Goal: Task Accomplishment & Management: Complete application form

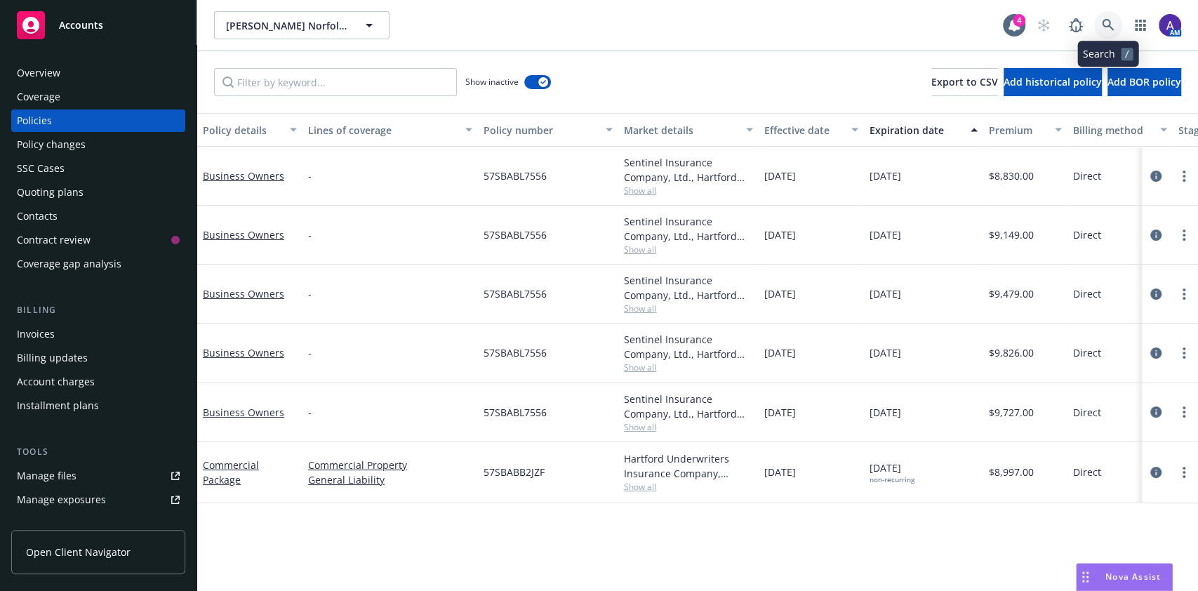
click at [1117, 23] on link at bounding box center [1108, 25] width 28 height 28
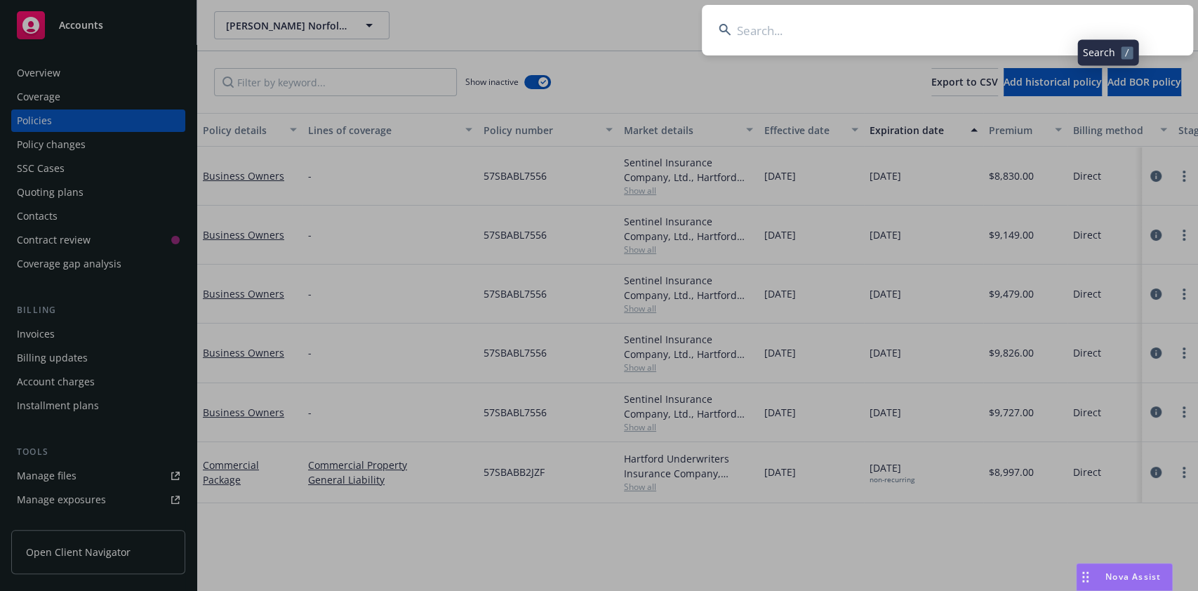
click at [1019, 26] on input at bounding box center [947, 30] width 491 height 51
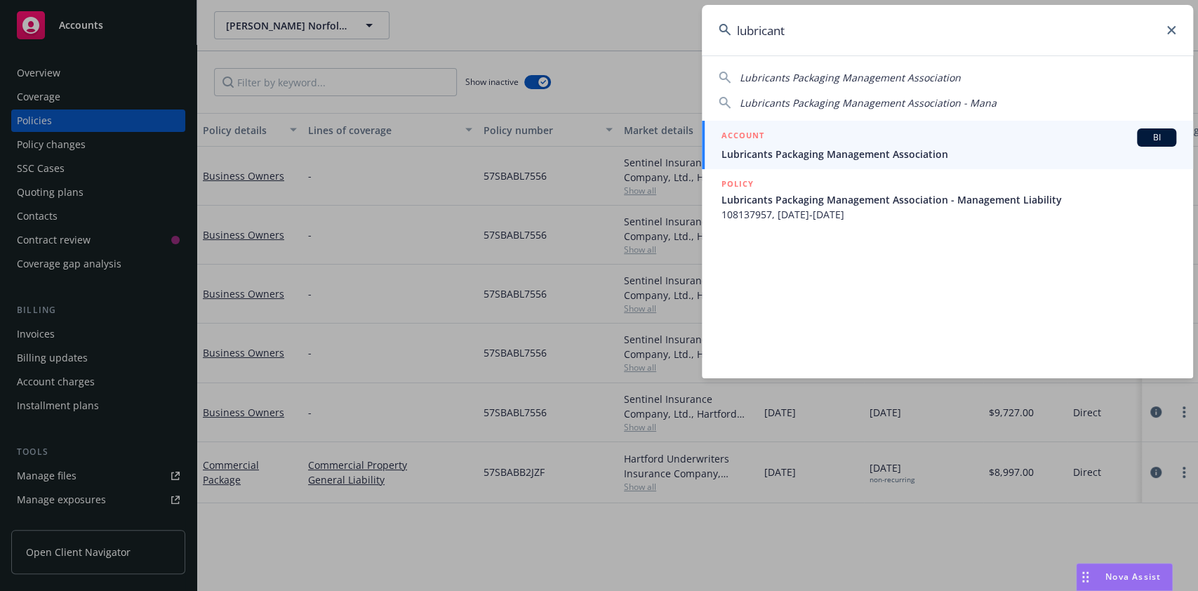
type input "lubricant"
click at [910, 151] on span "Lubricants Packaging Management Association" at bounding box center [948, 154] width 455 height 15
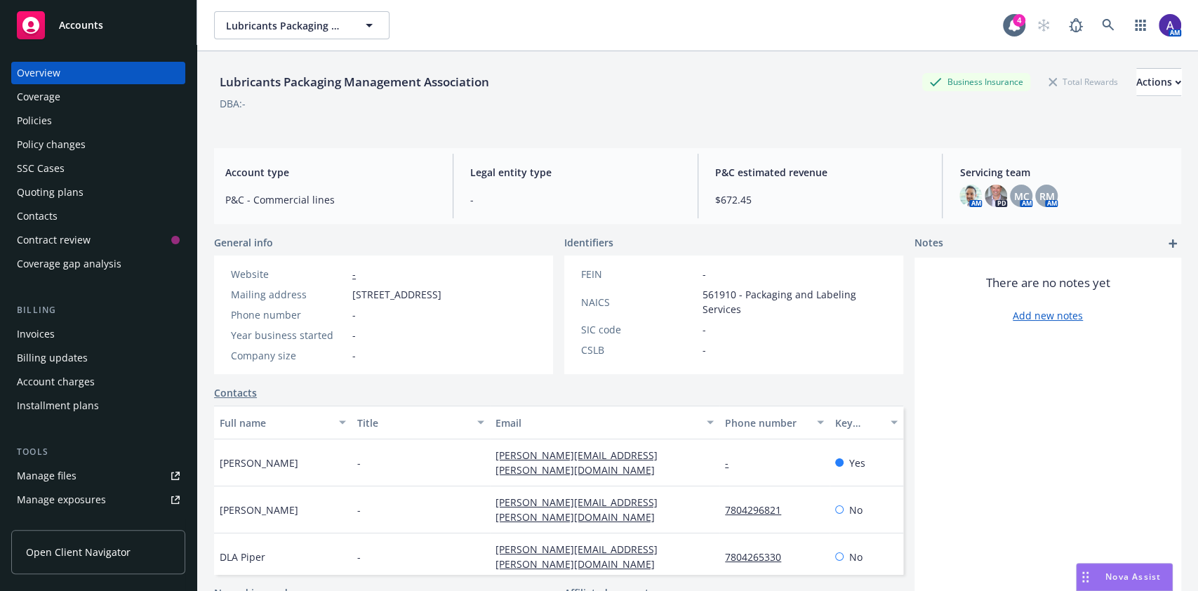
click at [55, 125] on div "Policies" at bounding box center [98, 120] width 163 height 22
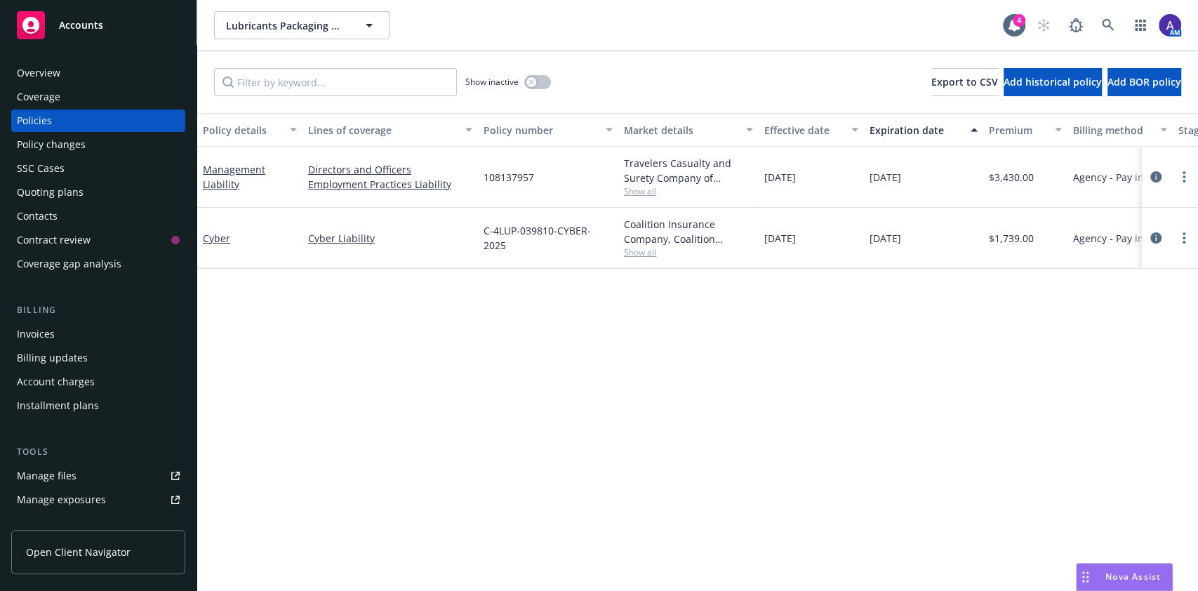
click at [59, 190] on div "Quoting plans" at bounding box center [50, 192] width 67 height 22
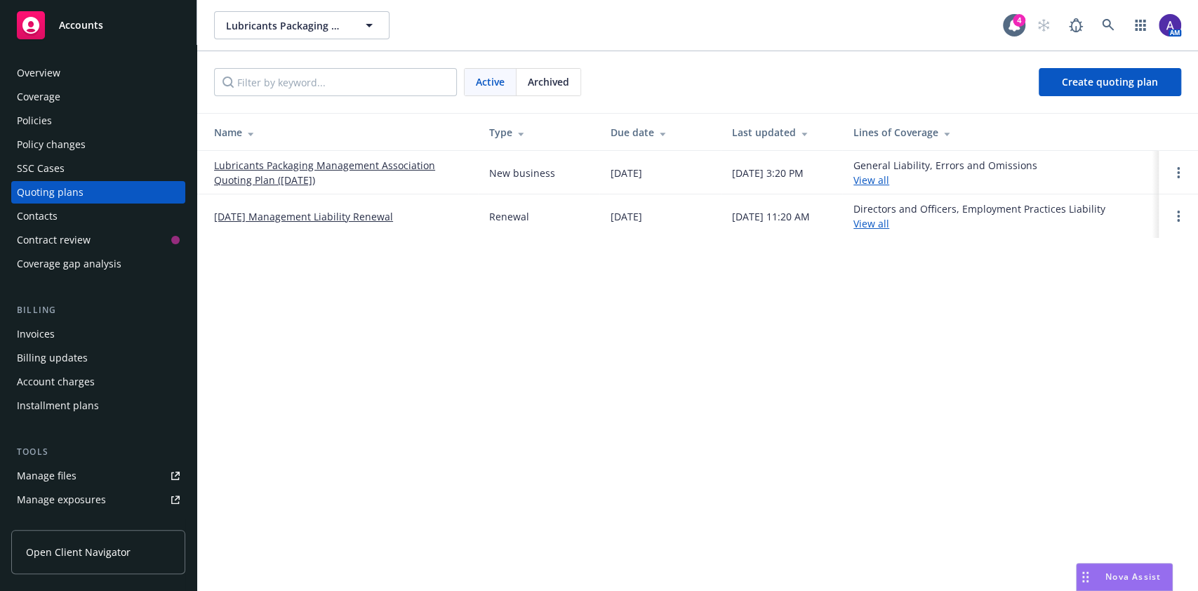
click at [295, 166] on link "Lubricants Packaging Management Association Quoting Plan ([DATE])" at bounding box center [340, 172] width 253 height 29
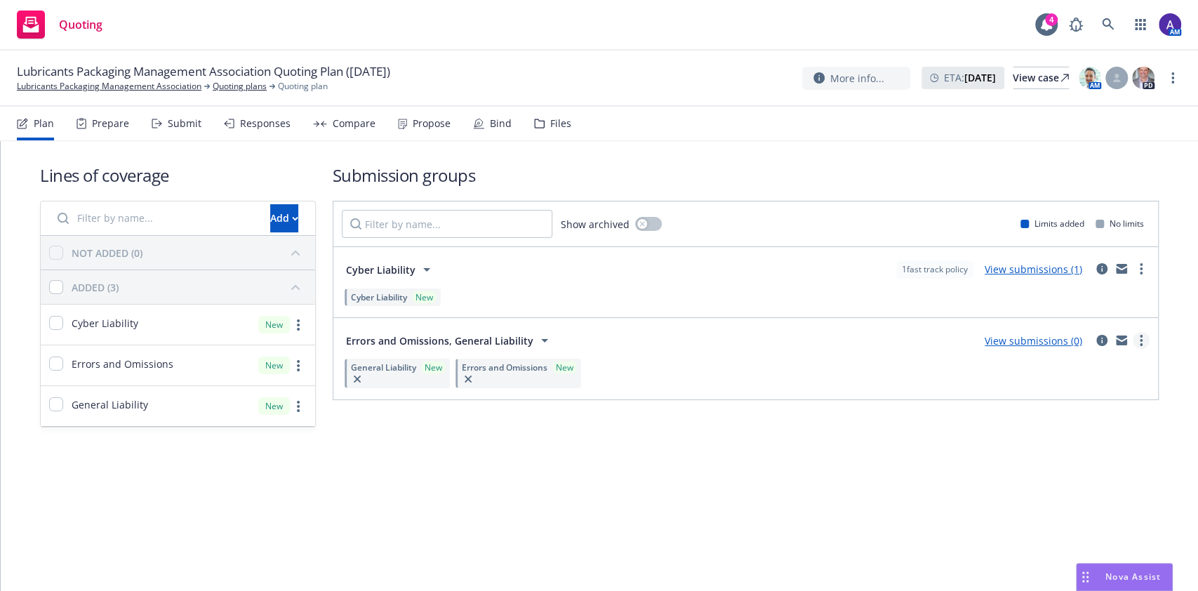
click at [1140, 342] on icon "more" at bounding box center [1141, 340] width 3 height 11
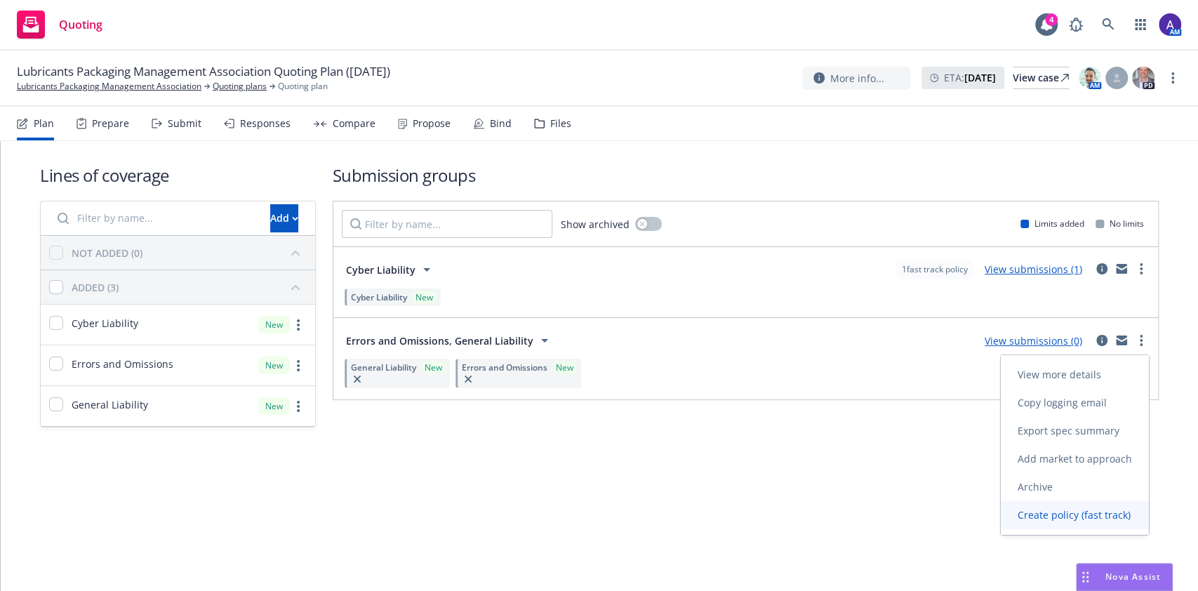
click at [1103, 508] on span "Create policy (fast track)" at bounding box center [1074, 514] width 147 height 13
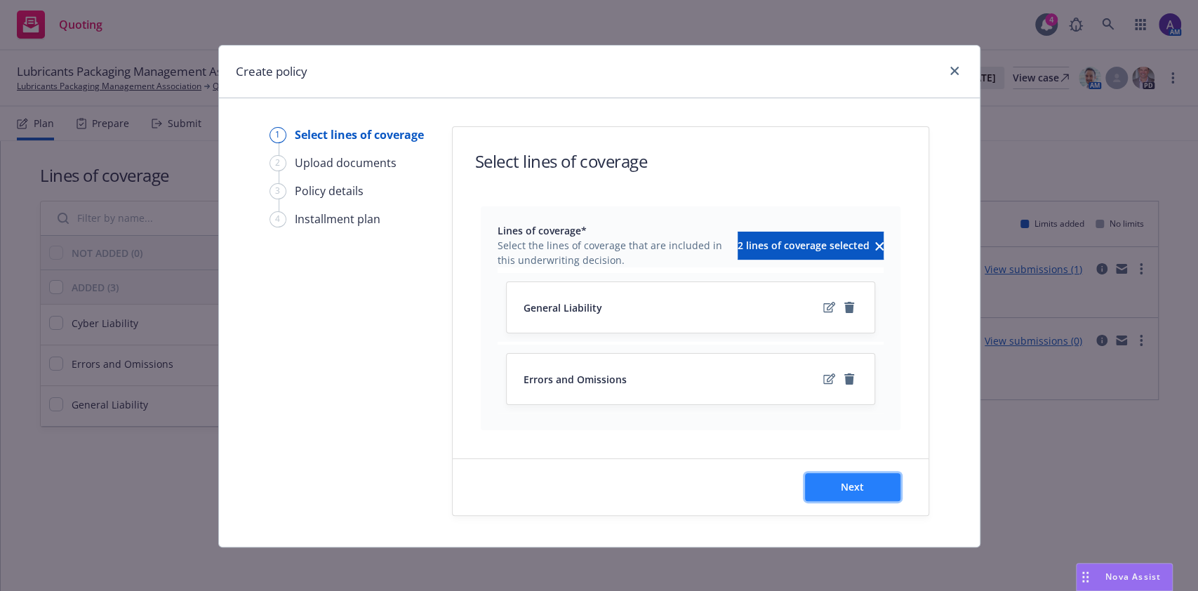
click at [841, 484] on span "Next" at bounding box center [852, 486] width 23 height 13
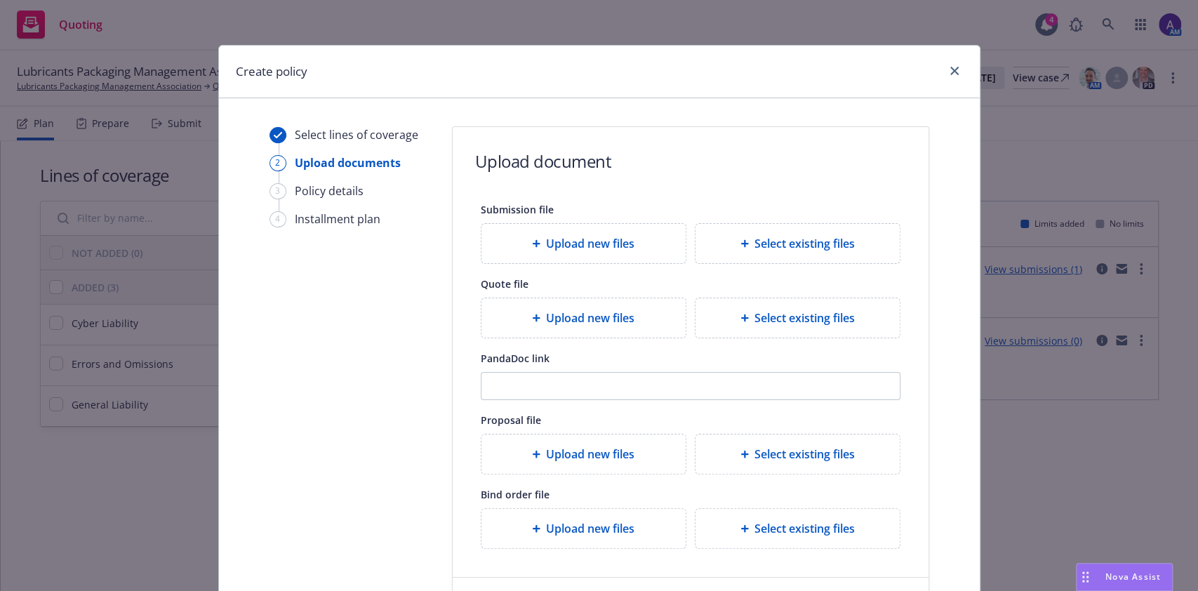
scroll to position [119, 0]
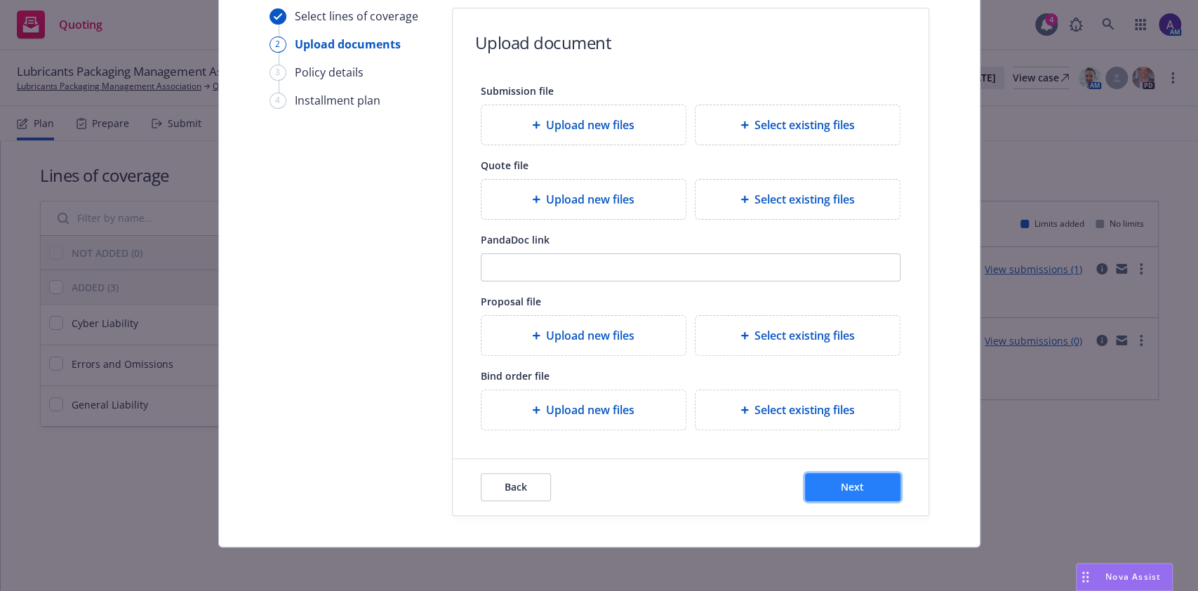
click at [859, 474] on button "Next" at bounding box center [852, 487] width 95 height 28
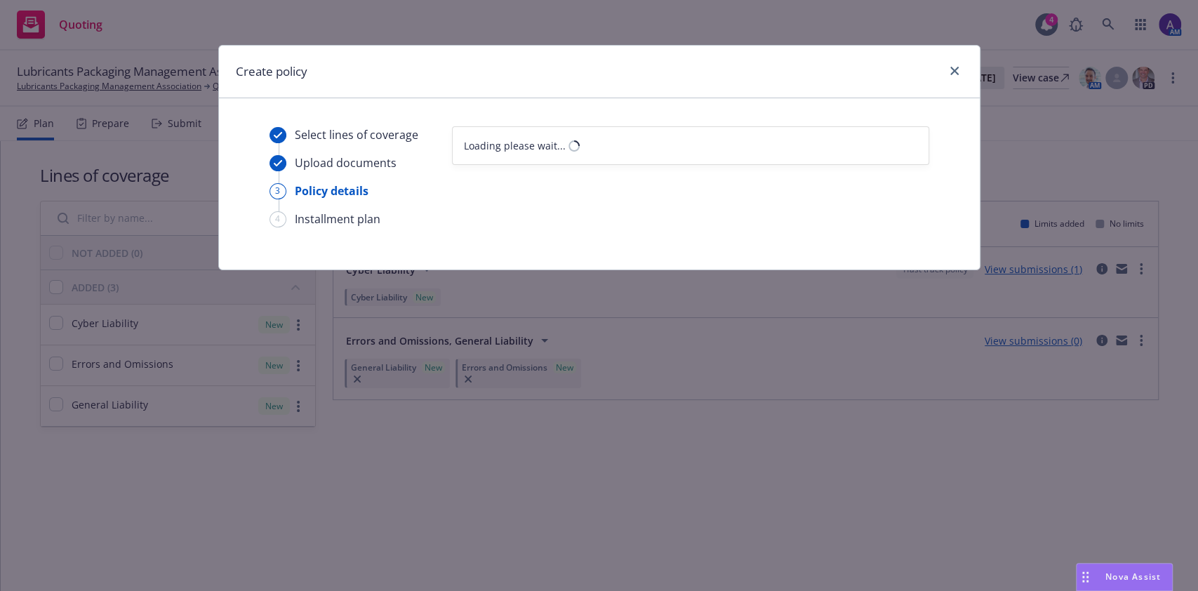
scroll to position [0, 0]
select select "12"
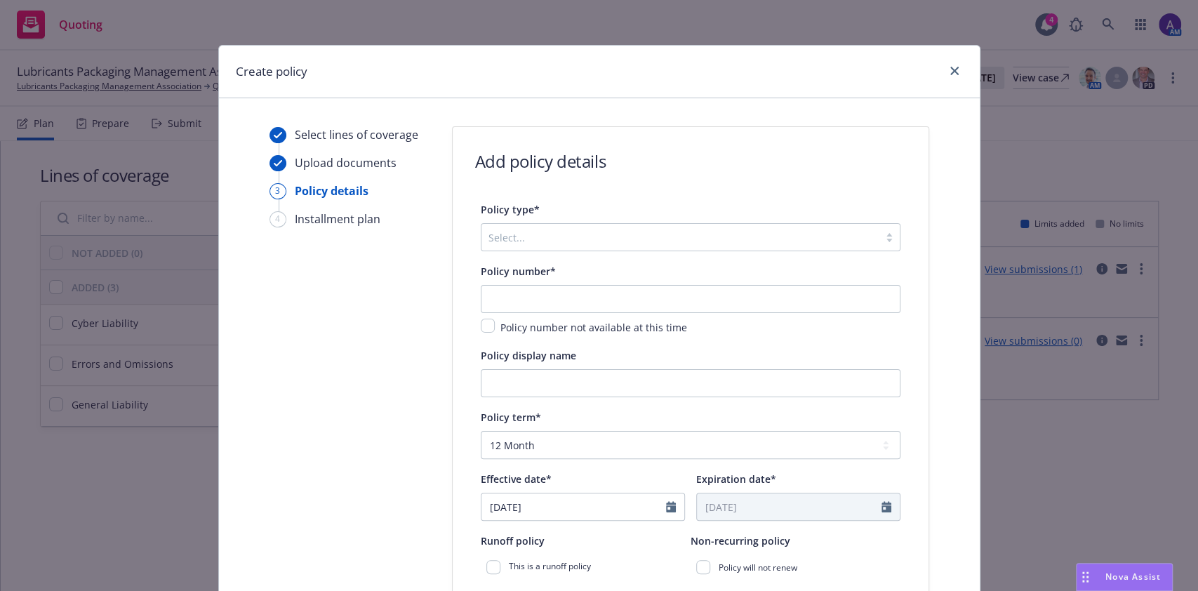
click at [682, 246] on div "Select..." at bounding box center [679, 237] width 397 height 22
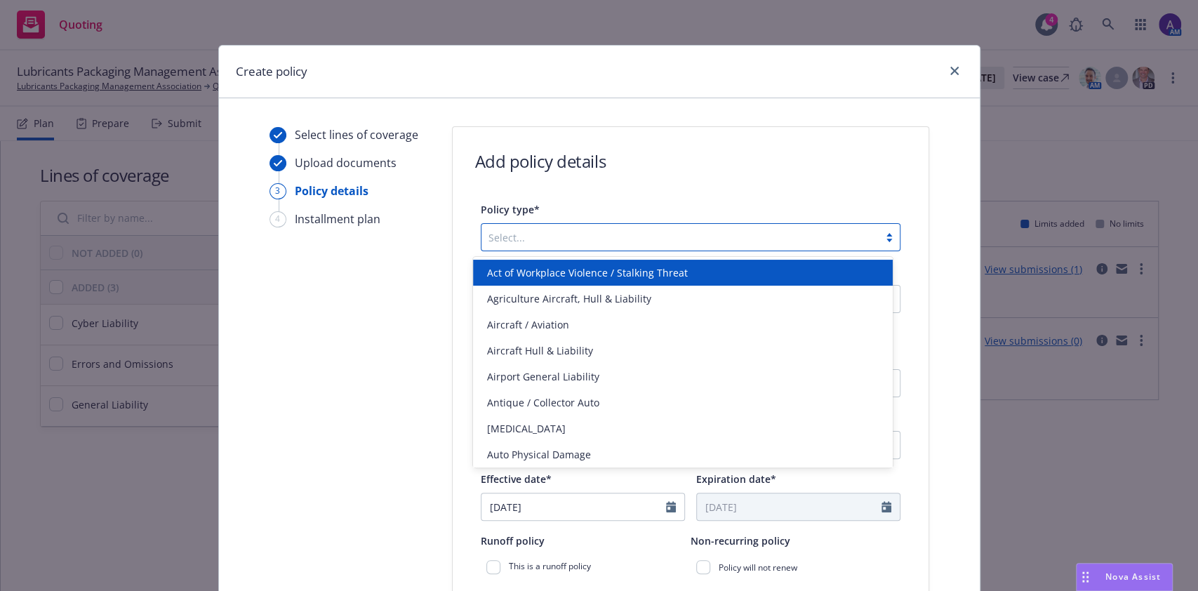
click at [604, 230] on div at bounding box center [679, 237] width 383 height 17
type input "package"
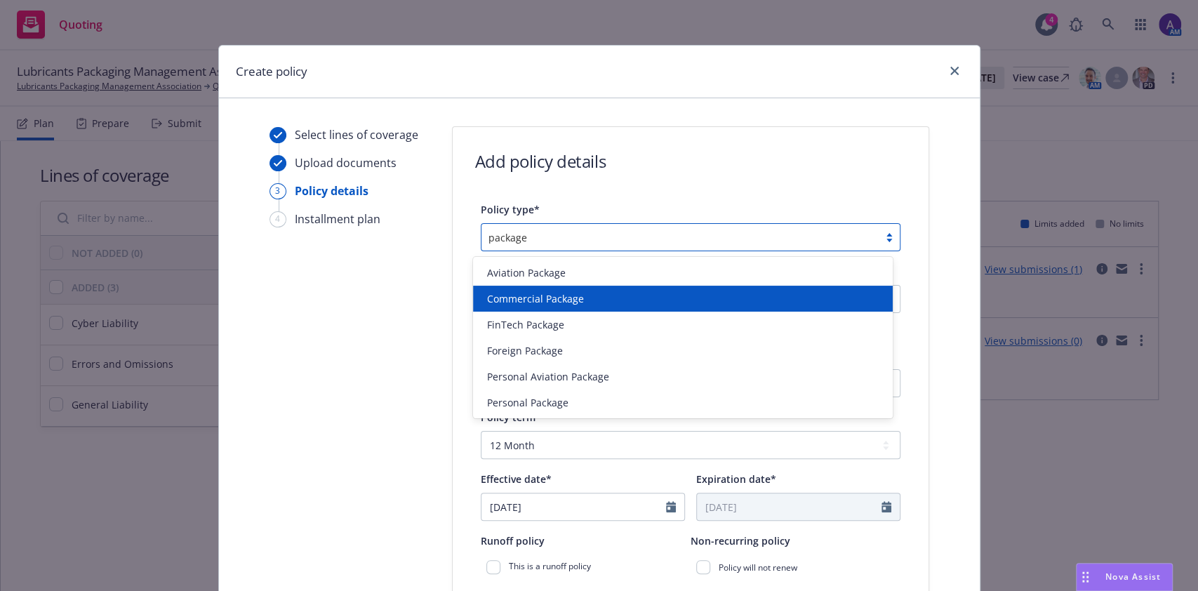
click at [589, 301] on div "Commercial Package" at bounding box center [682, 298] width 403 height 15
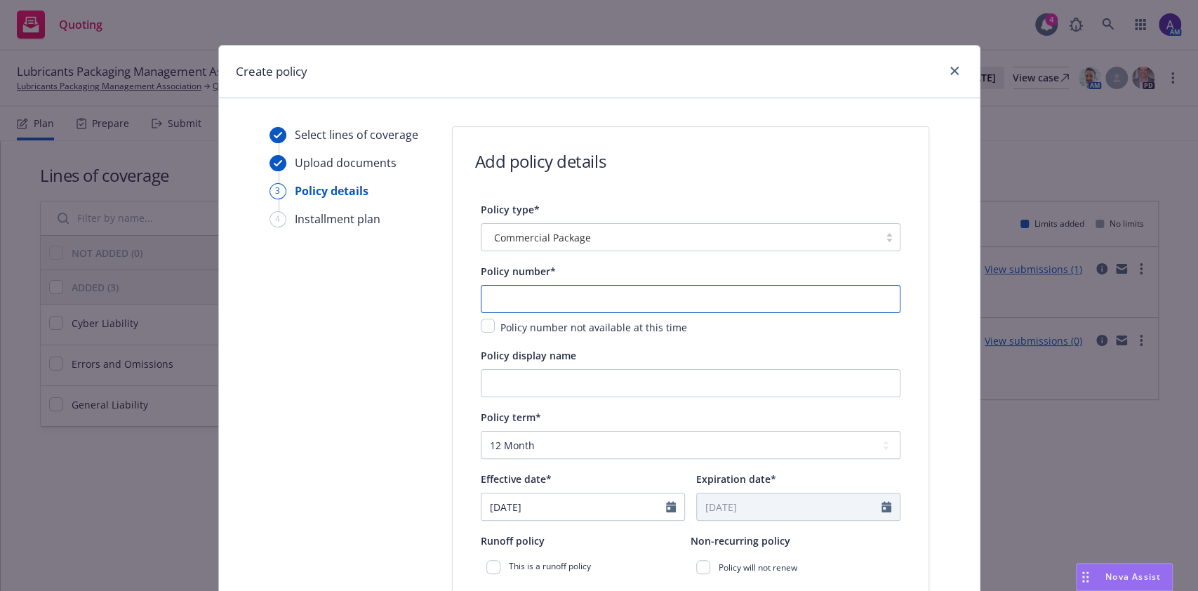
click at [566, 299] on input "text" at bounding box center [691, 299] width 420 height 28
paste input "PSO0040466832"
type input "PSO0040466832"
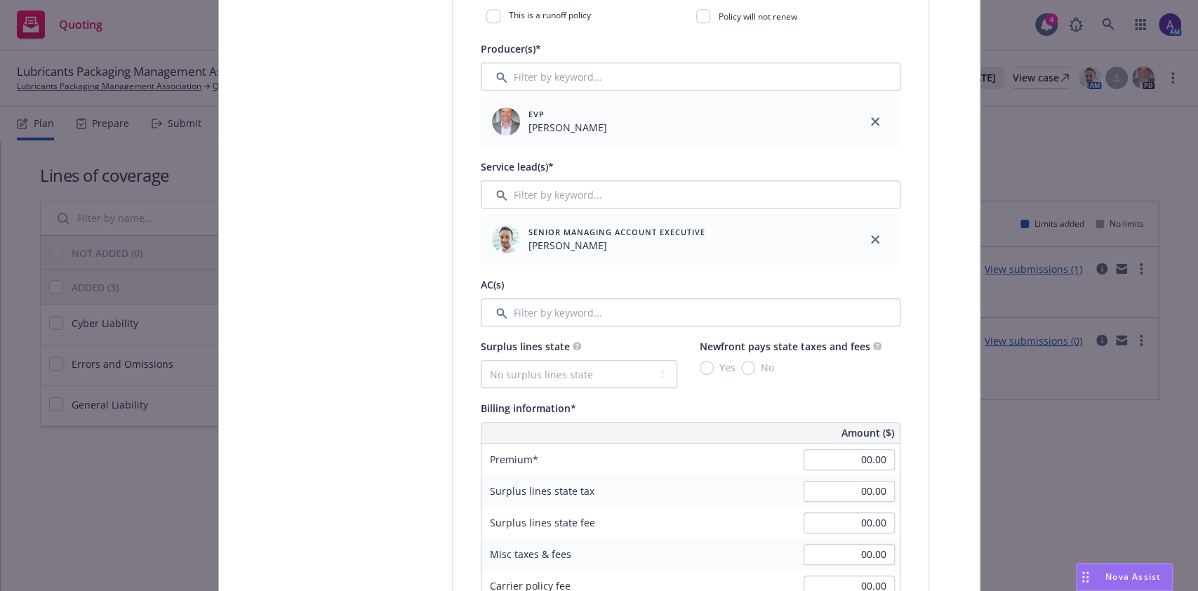
scroll to position [552, 0]
click at [841, 452] on input "00.00" at bounding box center [849, 458] width 91 height 21
type input "12,000.00"
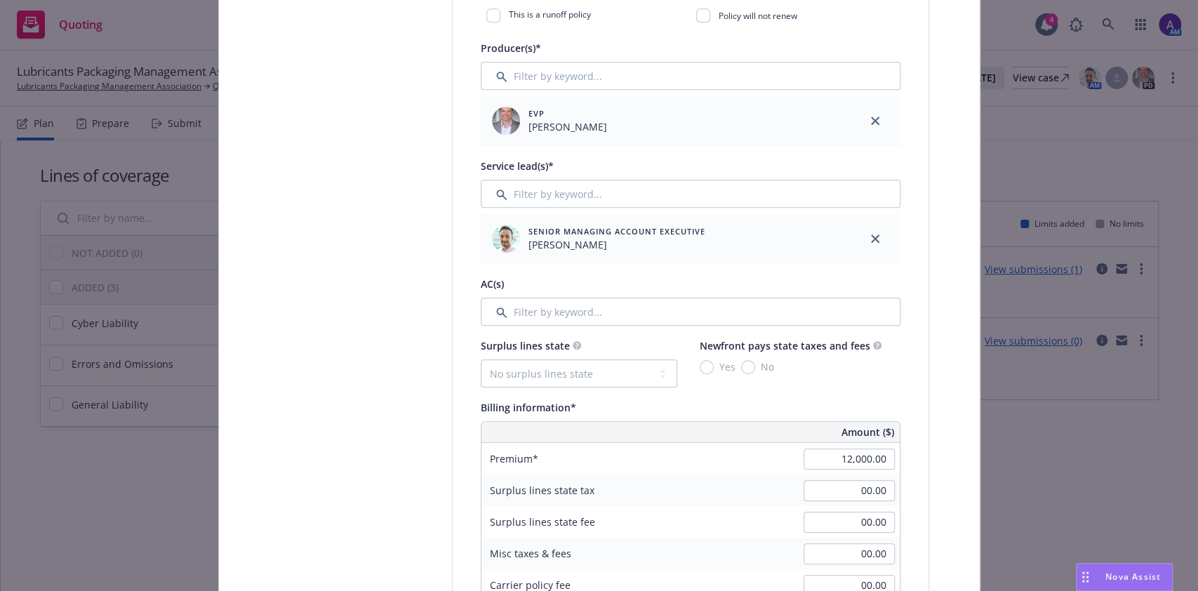
click at [787, 408] on div "Billing information*" at bounding box center [691, 407] width 420 height 17
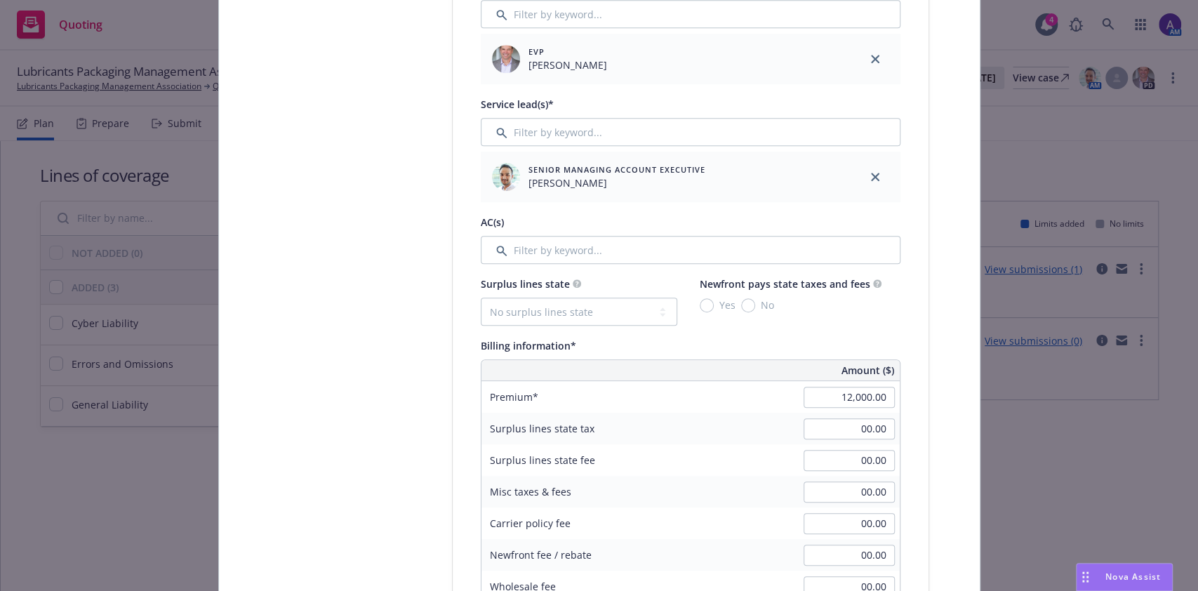
scroll to position [615, 0]
click at [593, 307] on select "No surplus lines state Alaska Alabama Arkansas Arizona California Colorado Conn…" at bounding box center [579, 309] width 196 height 28
select select "CA"
click at [481, 295] on select "No surplus lines state Alaska Alabama Arkansas Arizona California Colorado Conn…" at bounding box center [579, 309] width 196 height 28
type input "360.00"
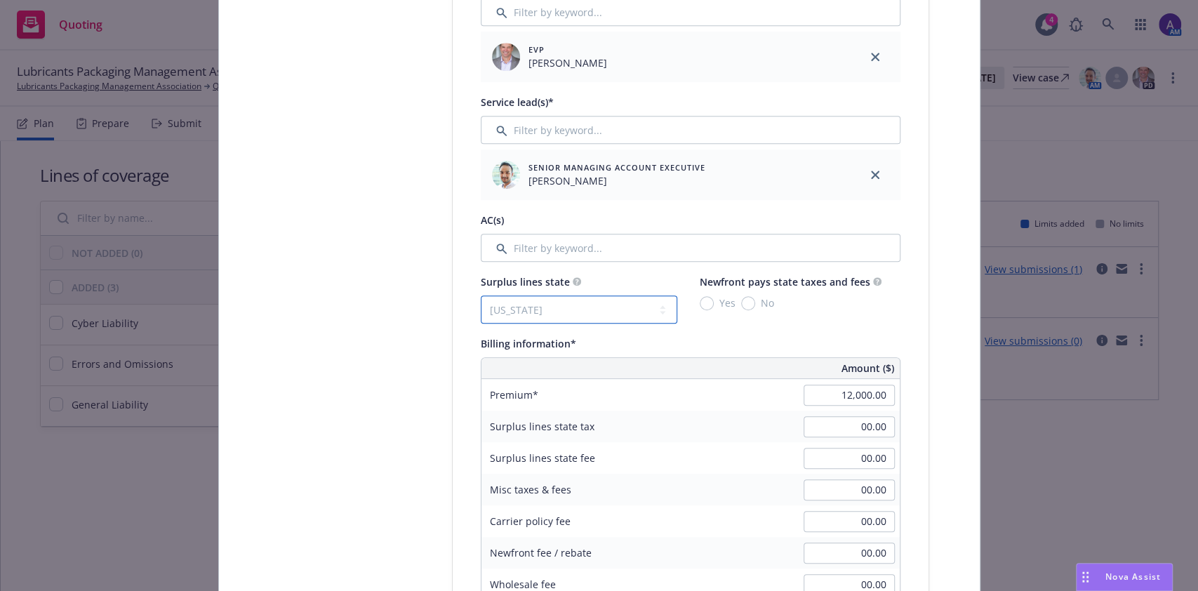
type input "21.60"
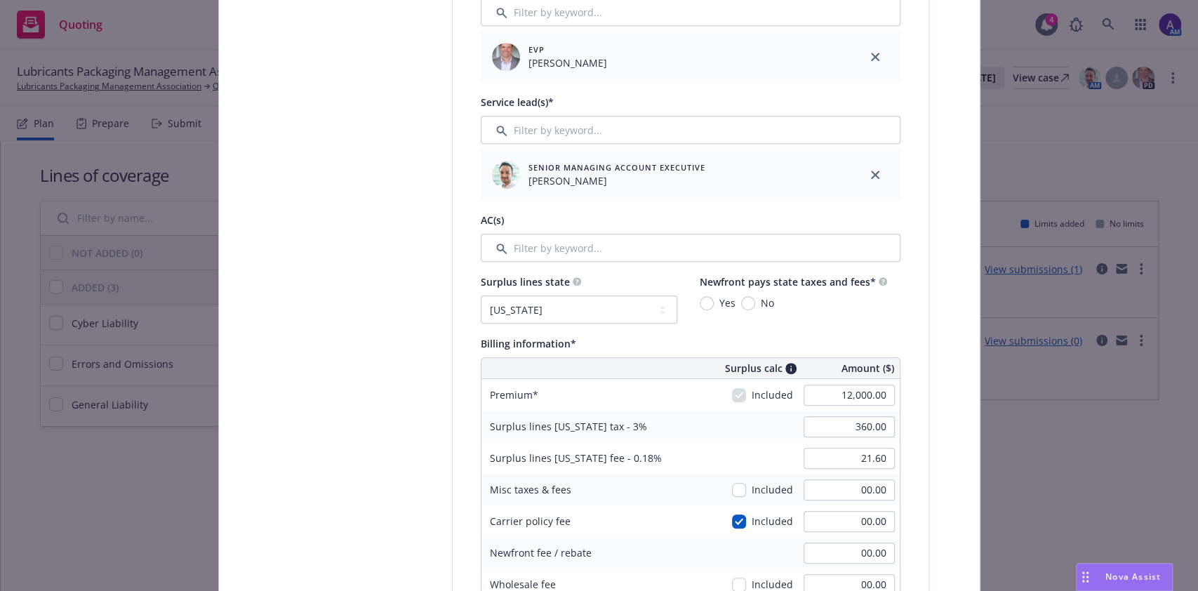
click at [755, 309] on span "No" at bounding box center [764, 302] width 19 height 15
click at [747, 309] on input "No" at bounding box center [748, 303] width 14 height 14
radio input "true"
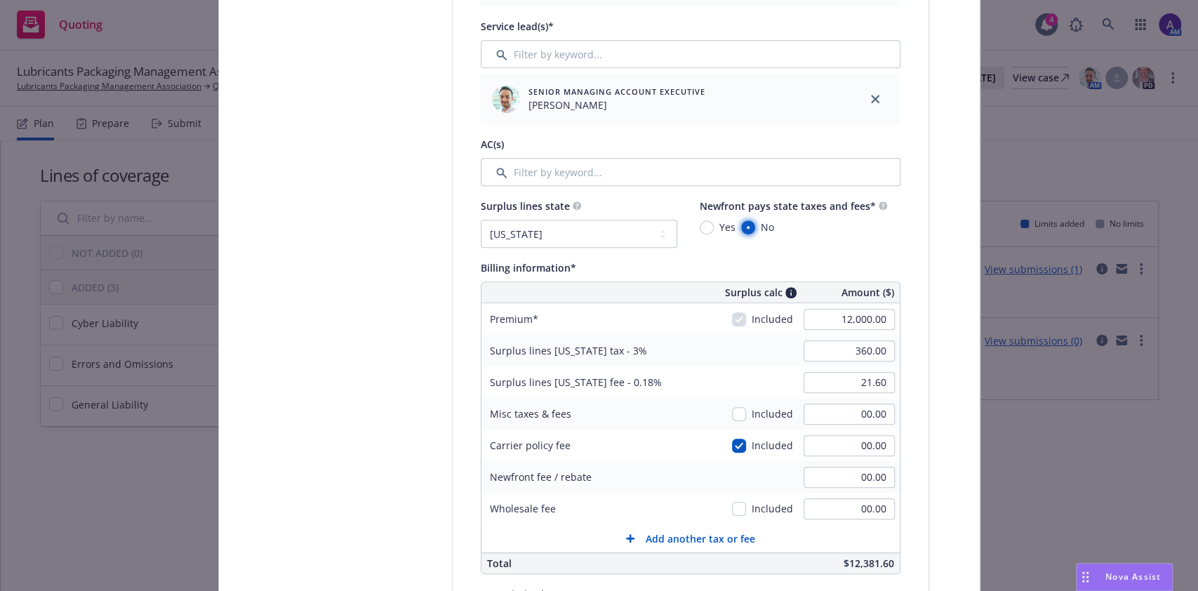
scroll to position [702, 0]
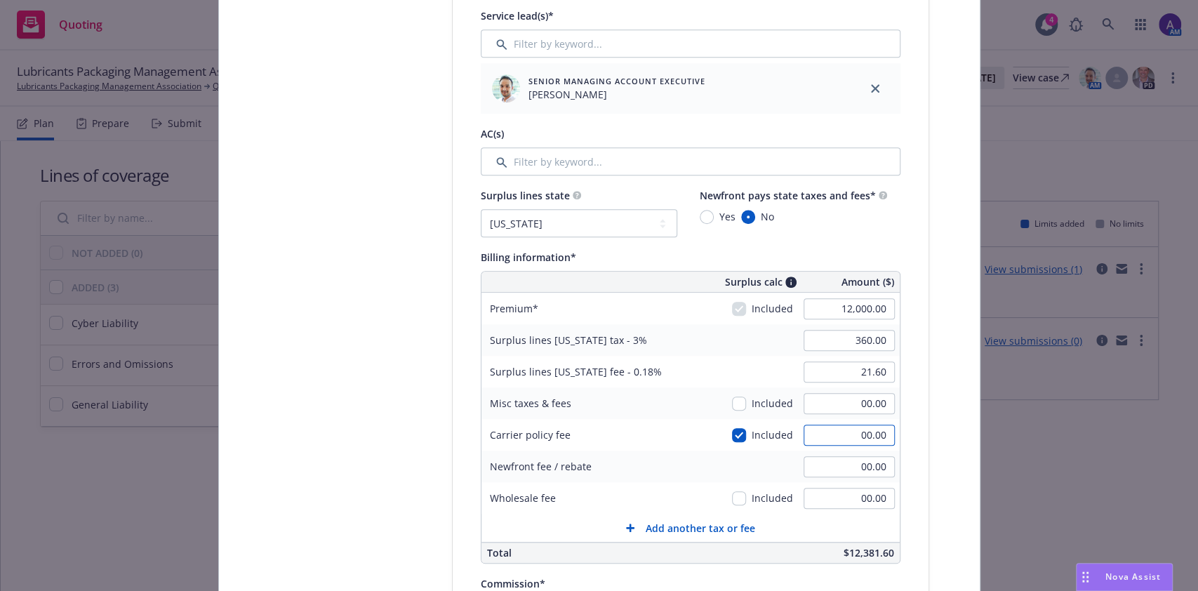
click at [845, 439] on input "00.00" at bounding box center [849, 435] width 91 height 21
type input "600"
type input "378.00"
type input "22.68"
type input "600.00"
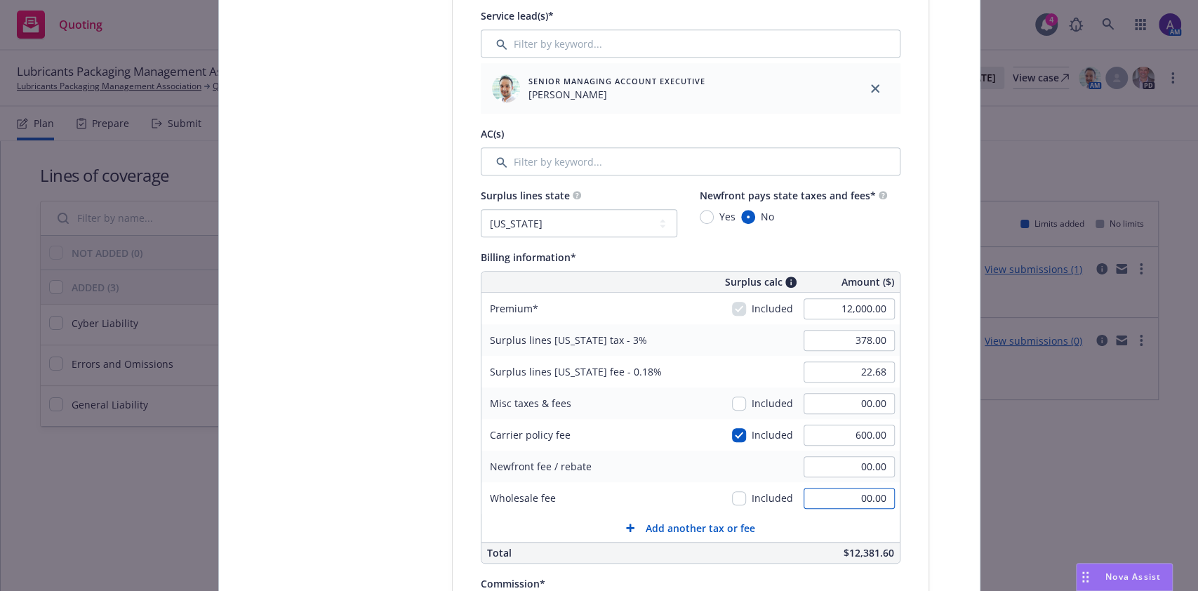
click at [822, 505] on input "00.00" at bounding box center [849, 498] width 91 height 21
type input "500.00"
click at [410, 487] on div "Select lines of coverage Upload documents 3 Policy details 4 Installment plan" at bounding box center [346, 394] width 154 height 1939
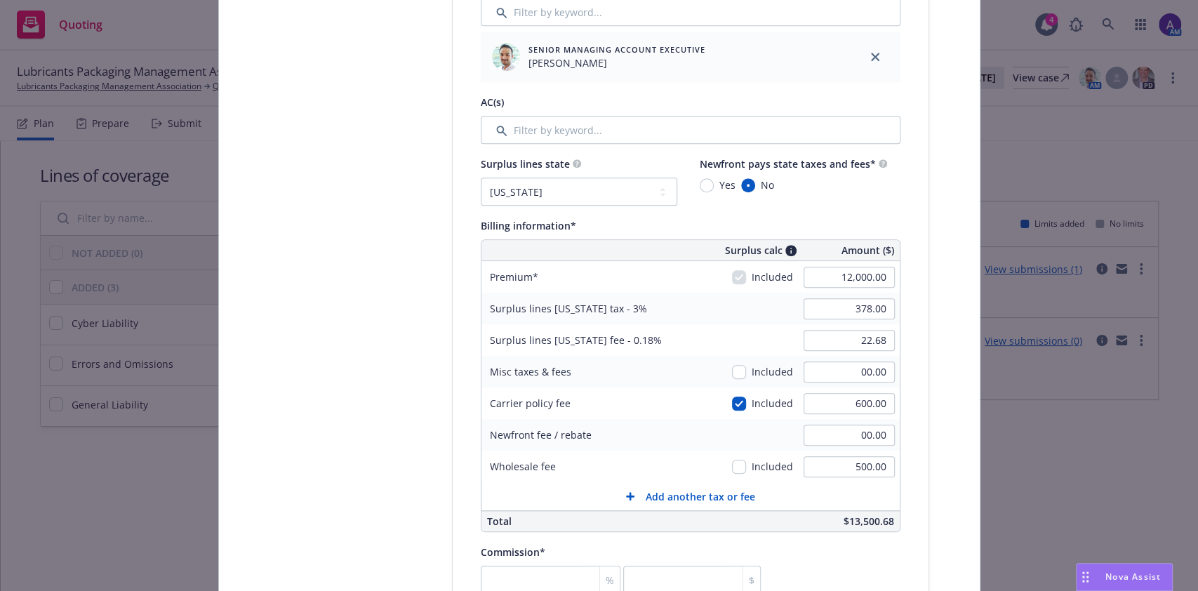
scroll to position [916, 0]
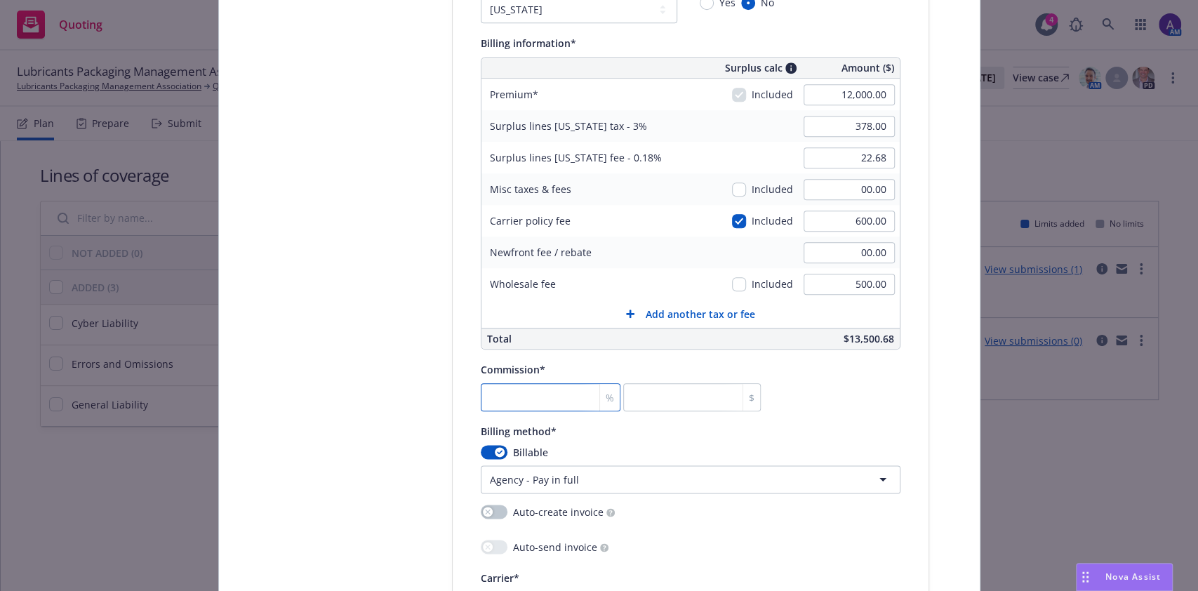
click at [505, 403] on input "number" at bounding box center [551, 397] width 140 height 28
type input "1"
type input "120"
type input "10"
type input "1200"
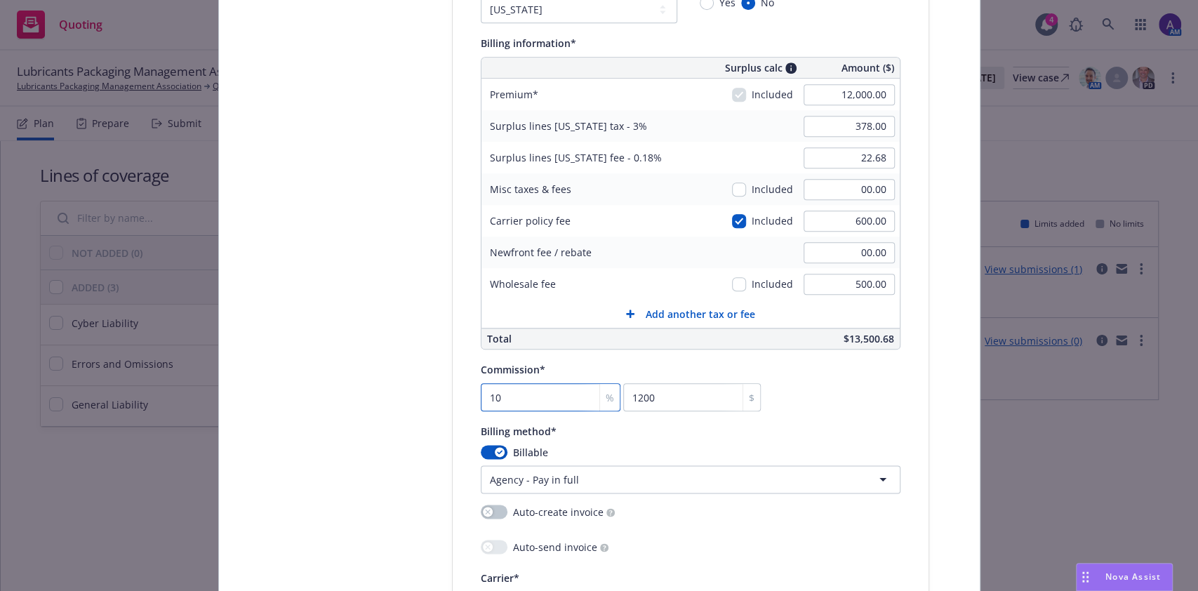
type input "10"
click at [399, 449] on div "Select lines of coverage Upload documents 3 Policy details 4 Installment plan" at bounding box center [346, 179] width 154 height 1939
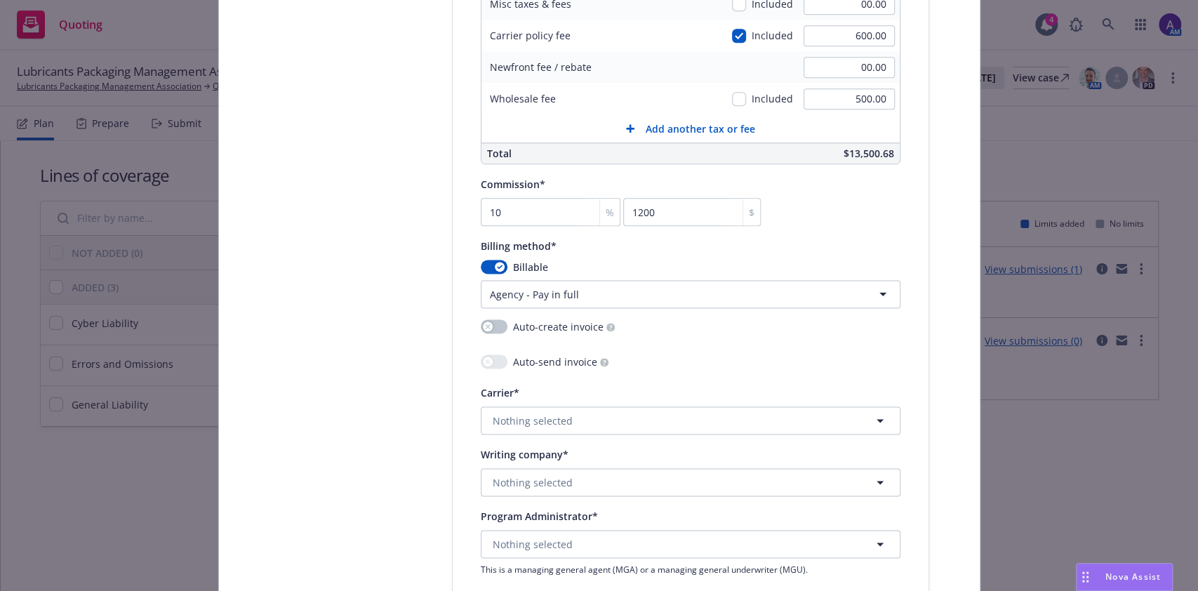
scroll to position [1103, 0]
click at [539, 425] on span "Nothing selected" at bounding box center [533, 418] width 80 height 15
click at [542, 418] on span "Nothing selected" at bounding box center [533, 418] width 80 height 15
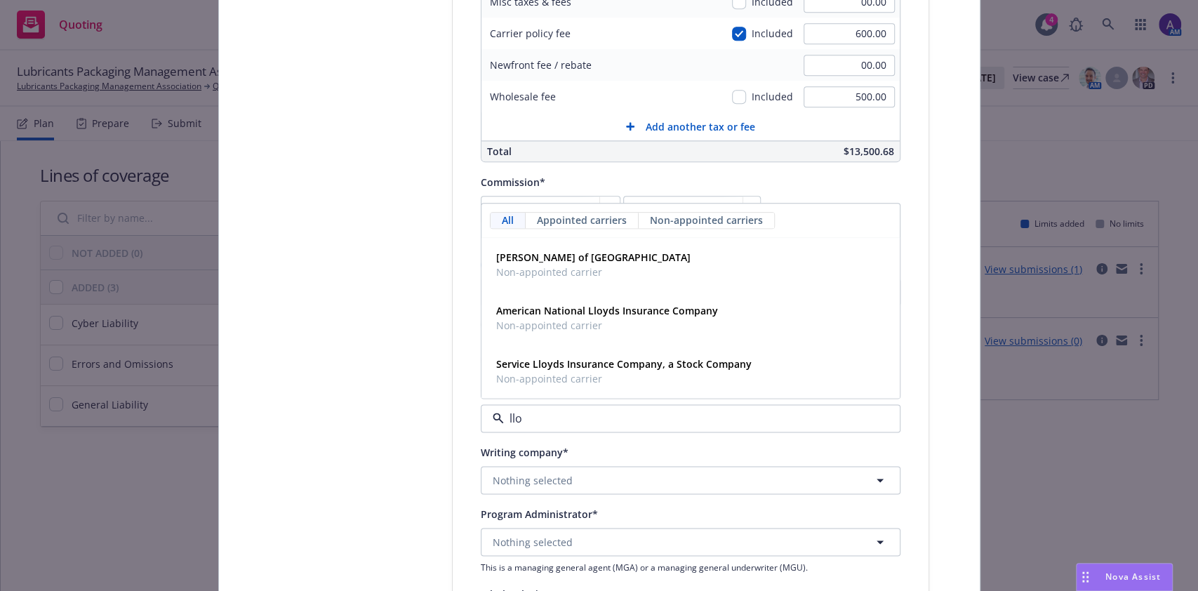
type input "lloy"
click at [550, 252] on strong "Lloyd's of London" at bounding box center [593, 257] width 194 height 13
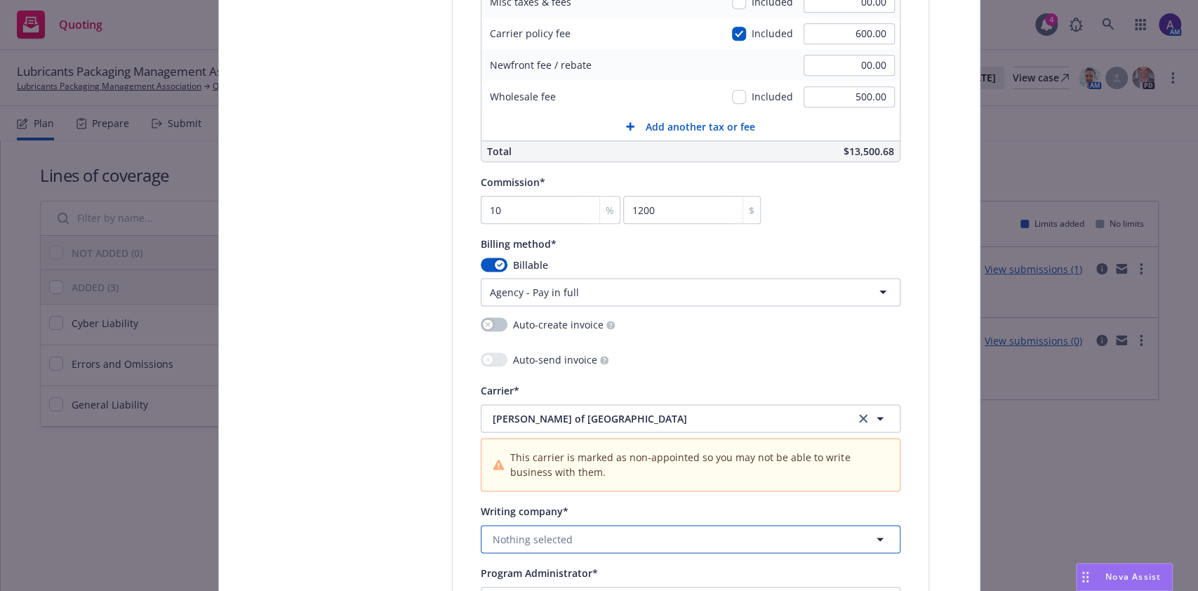
click at [547, 539] on span "Nothing selected" at bounding box center [533, 539] width 80 height 15
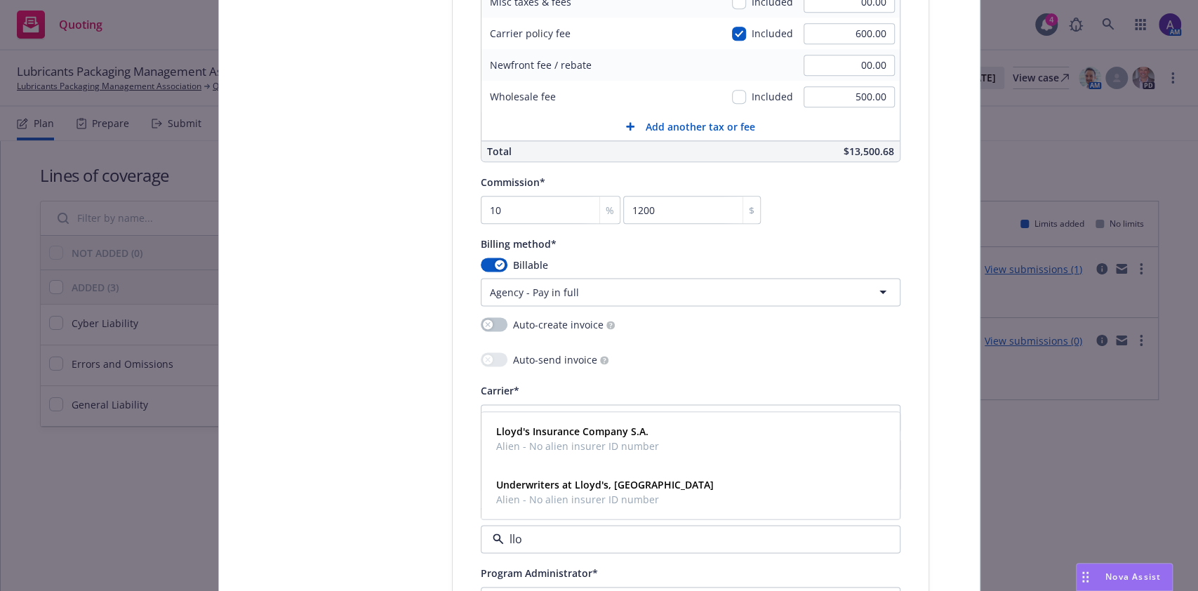
type input "lloy"
click at [589, 485] on strong "Underwriters at Lloyd's, London" at bounding box center [605, 484] width 218 height 13
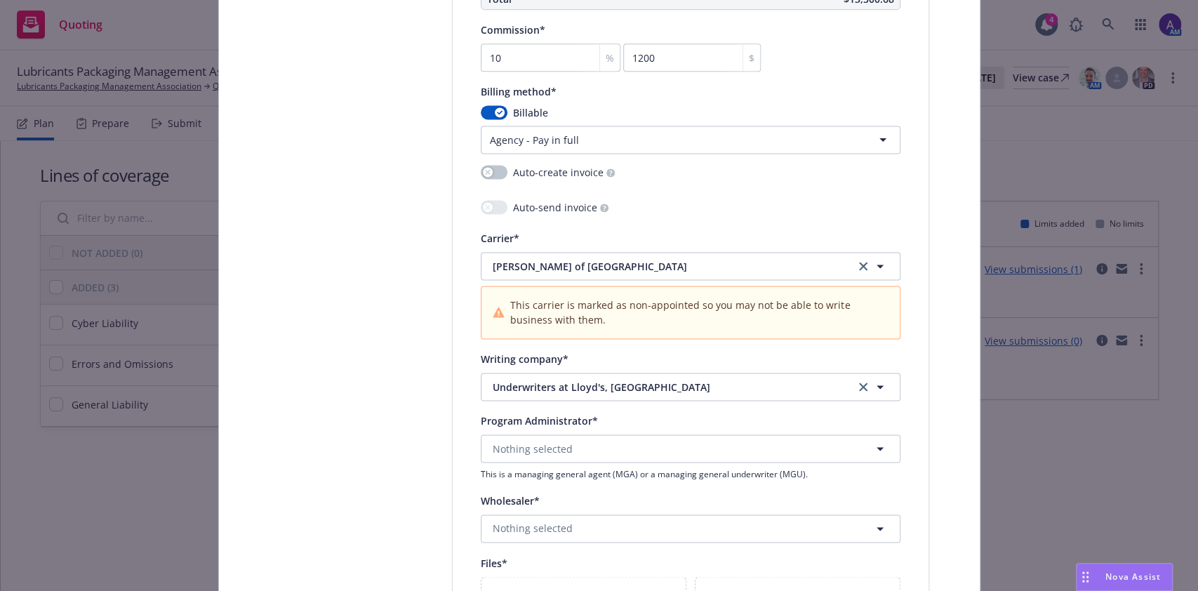
scroll to position [1258, 0]
click at [542, 519] on span "Nothing selected" at bounding box center [533, 526] width 80 height 15
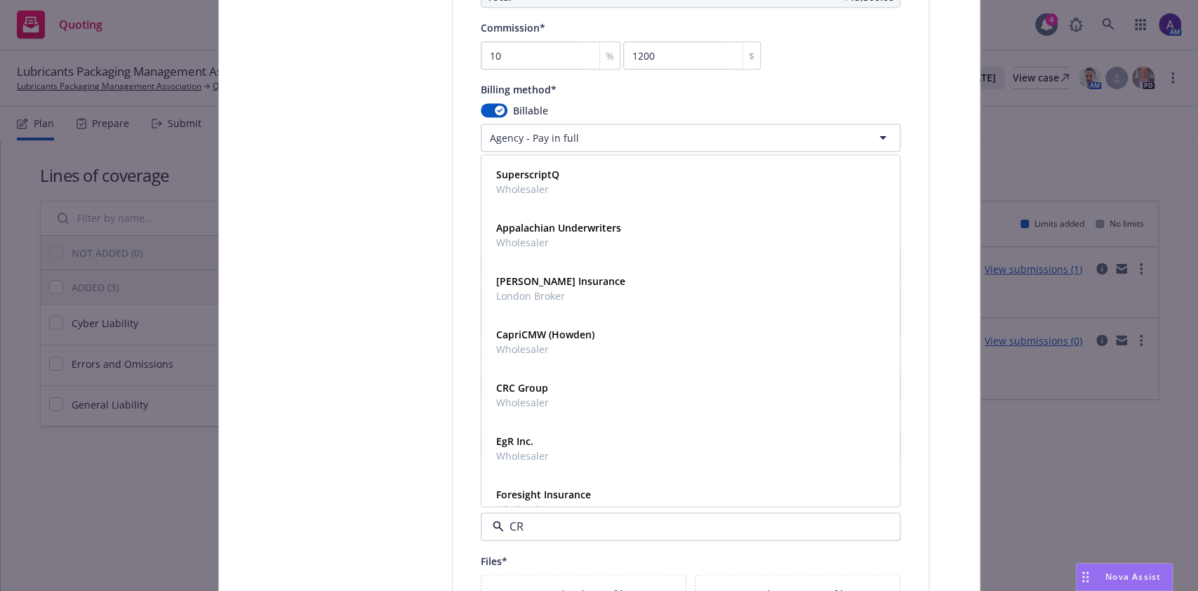
type input "CRC"
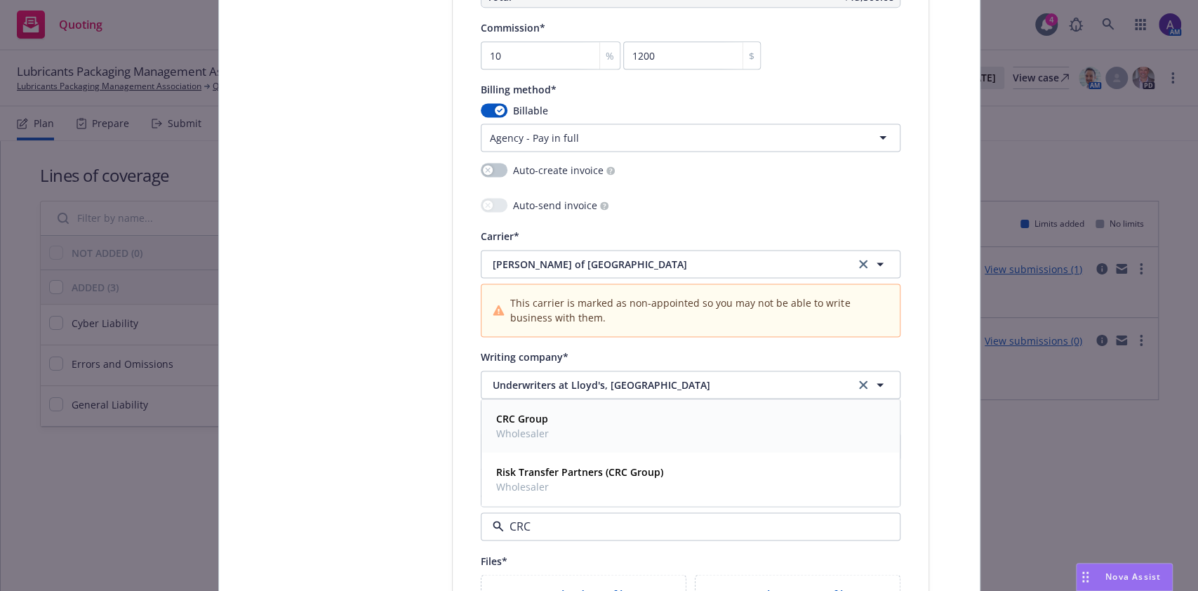
click at [526, 418] on strong "CRC Group" at bounding box center [522, 418] width 52 height 13
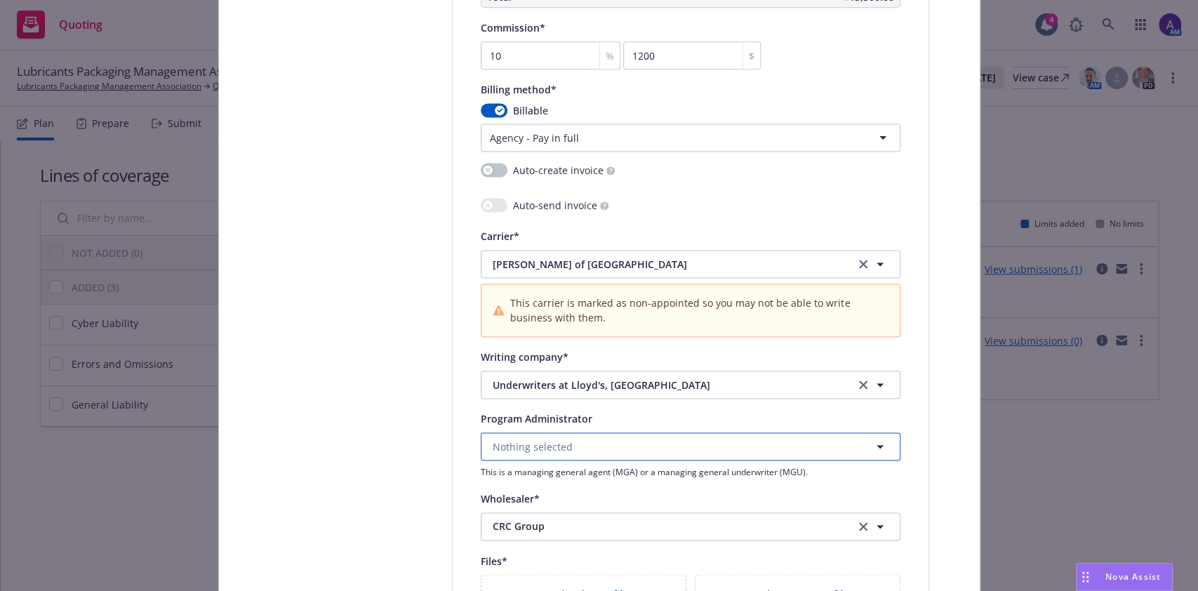
click at [498, 454] on button "Nothing selected" at bounding box center [691, 446] width 420 height 28
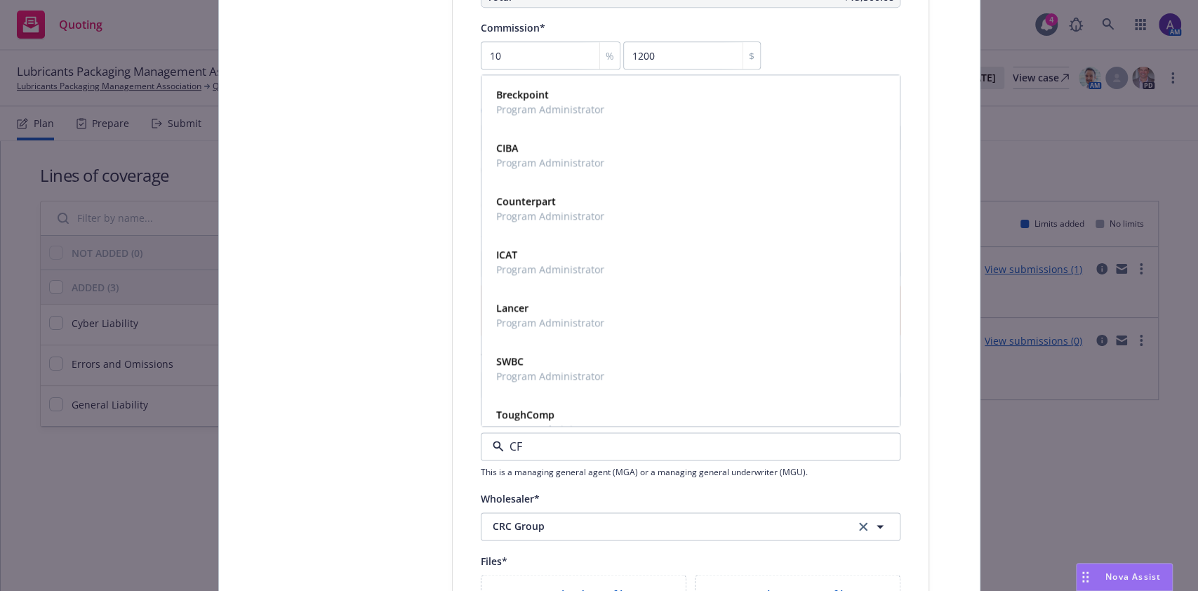
type input "CFC"
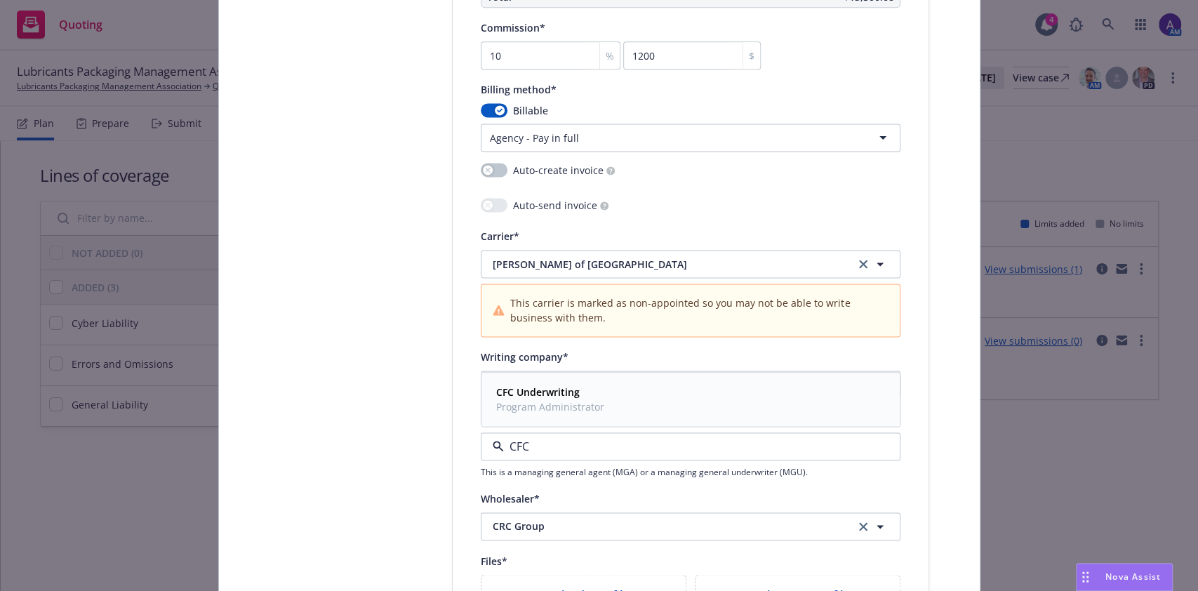
click at [518, 401] on span "Program Administrator" at bounding box center [550, 406] width 108 height 15
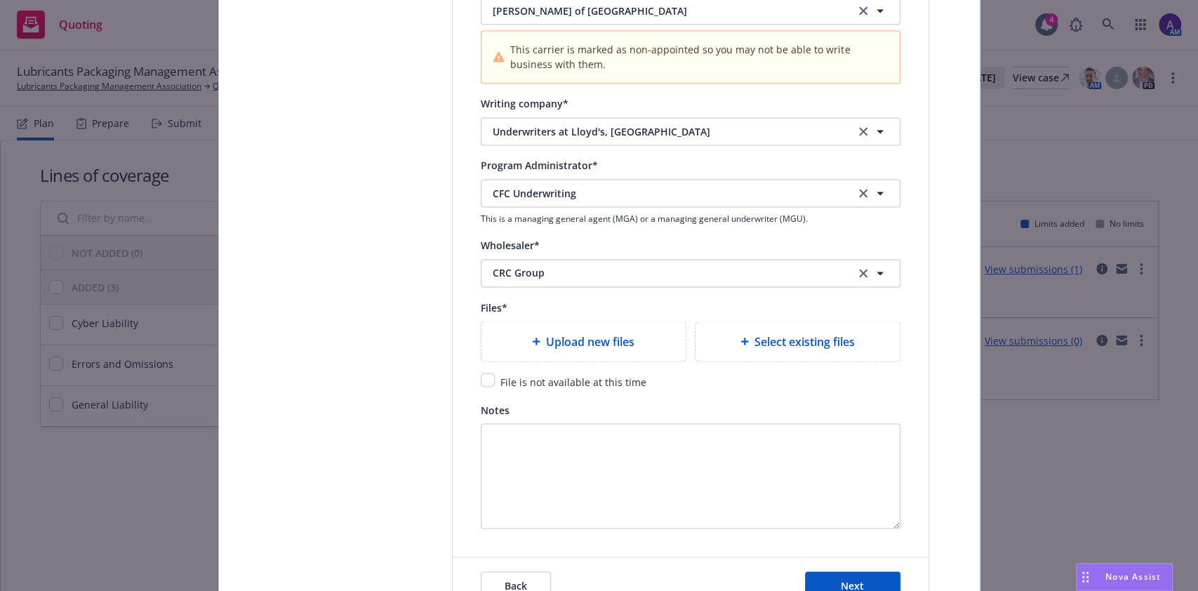
scroll to position [1516, 0]
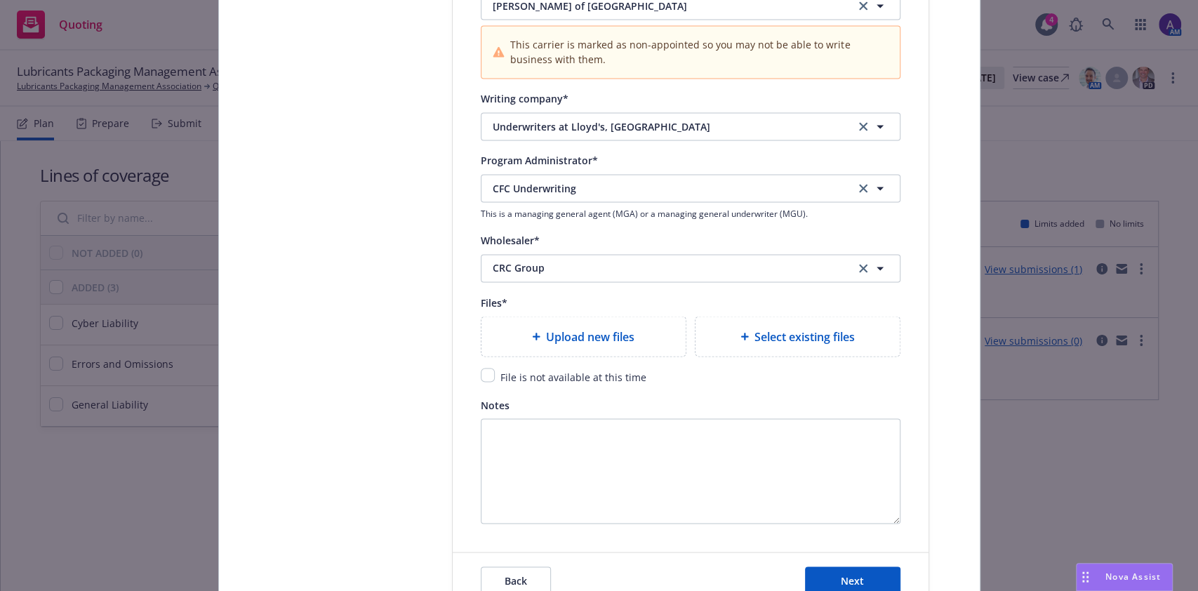
click at [495, 379] on div "File is not available at this time" at bounding box center [572, 376] width 154 height 17
click at [481, 378] on input "checkbox" at bounding box center [488, 375] width 14 height 14
checkbox input "true"
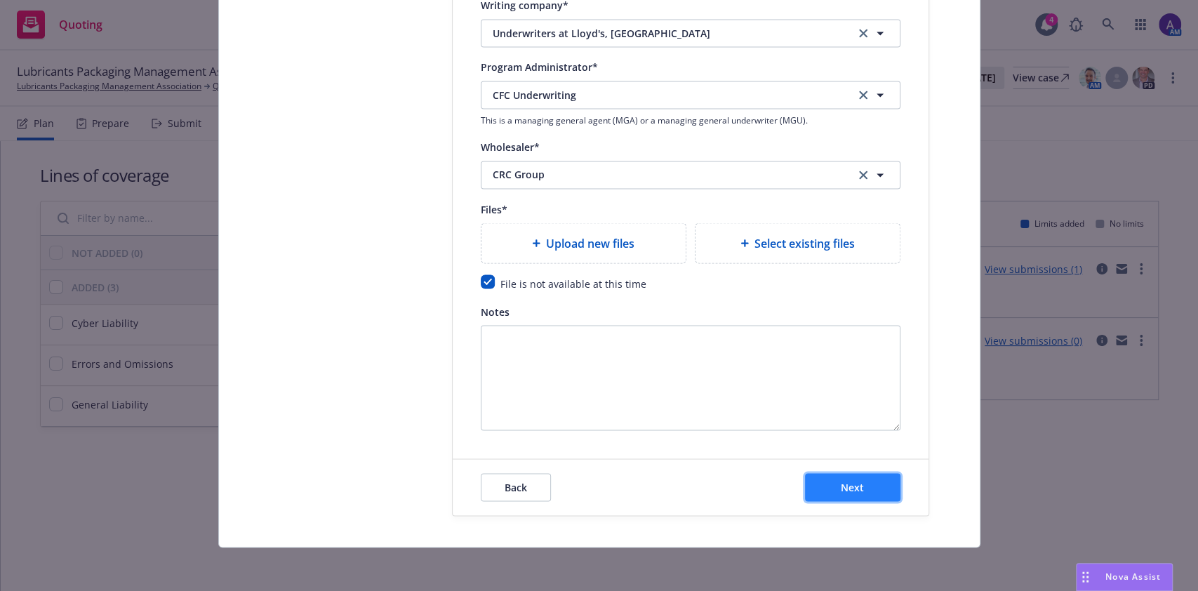
click at [825, 490] on button "Next" at bounding box center [852, 487] width 95 height 28
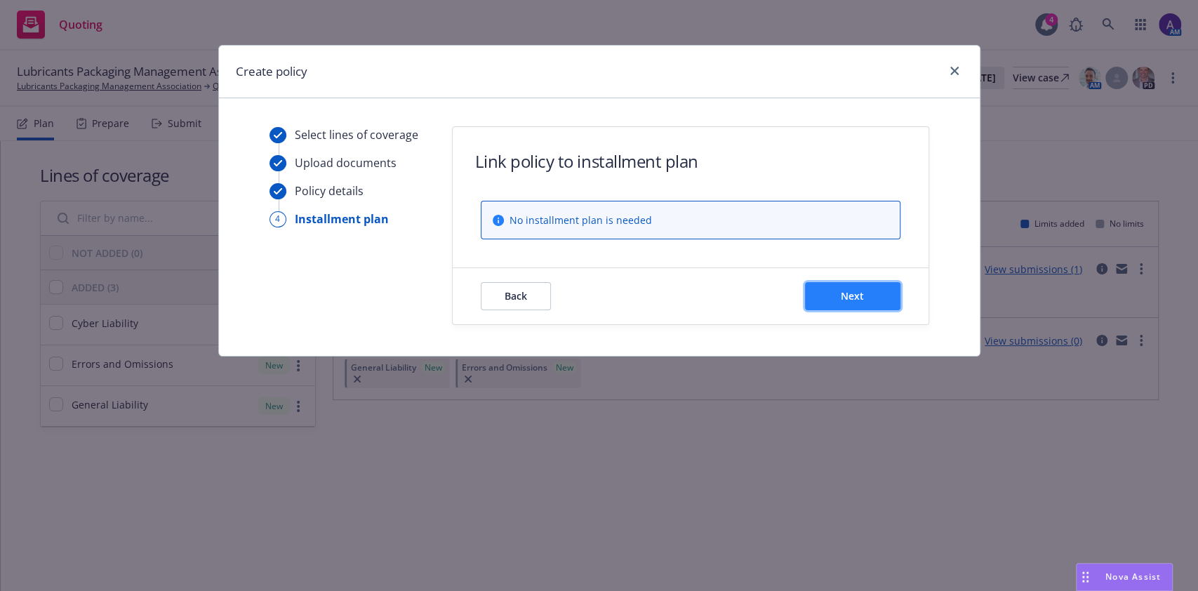
click at [876, 294] on button "Next" at bounding box center [852, 296] width 95 height 28
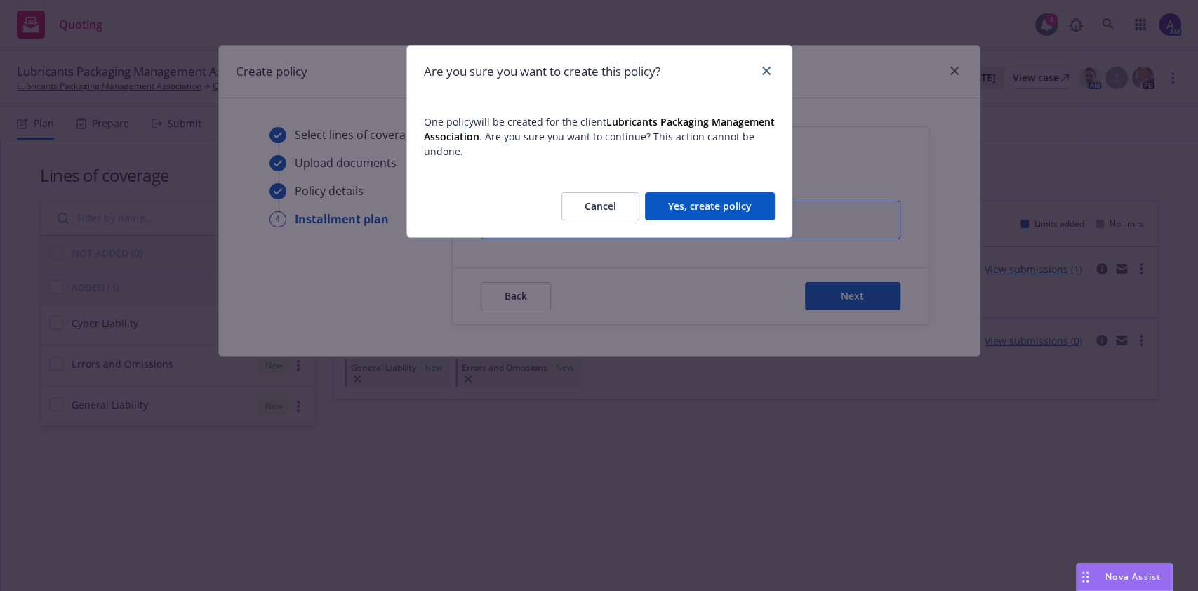
click at [733, 210] on button "Yes, create policy" at bounding box center [710, 206] width 130 height 28
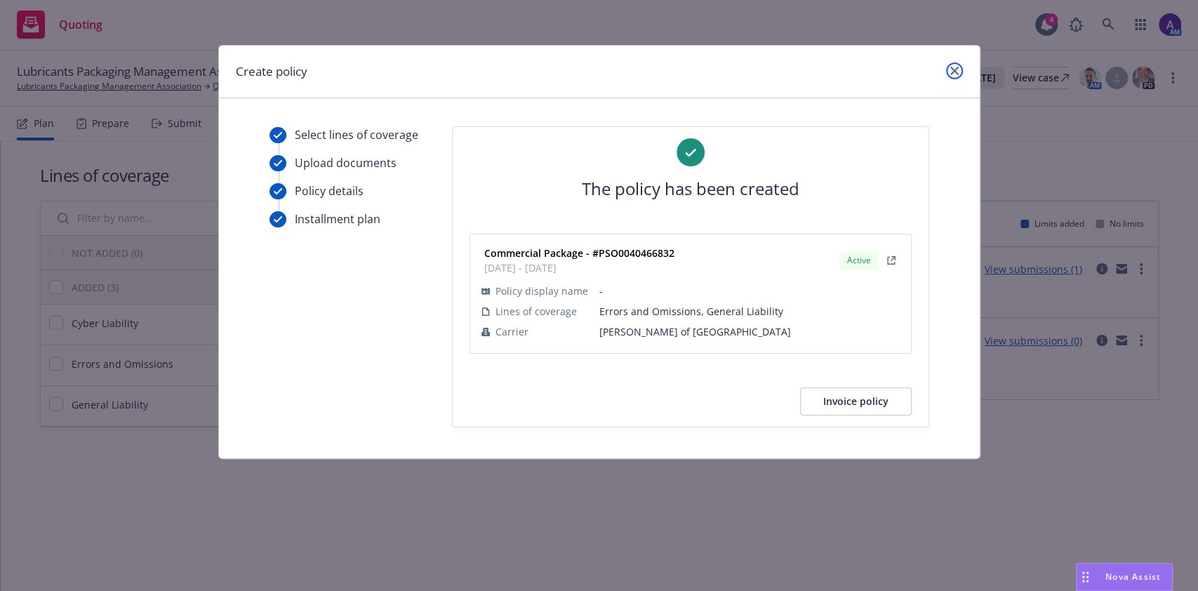
click at [954, 73] on icon "close" at bounding box center [954, 71] width 8 height 8
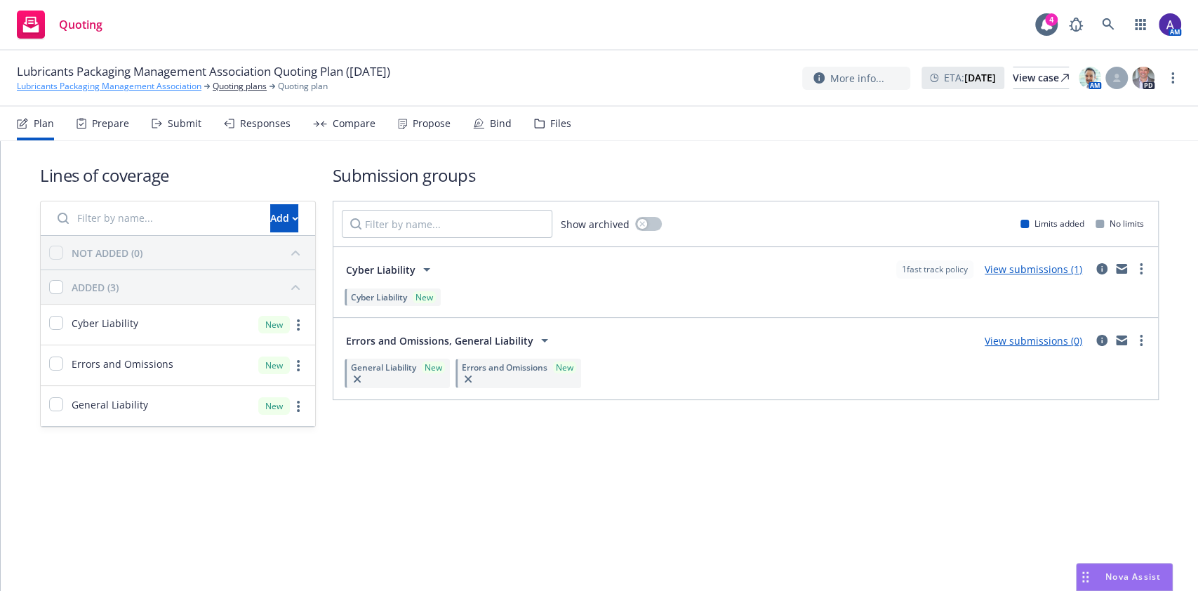
click at [168, 86] on link "Lubricants Packaging Management Association" at bounding box center [109, 86] width 185 height 13
